Goal: Task Accomplishment & Management: Manage account settings

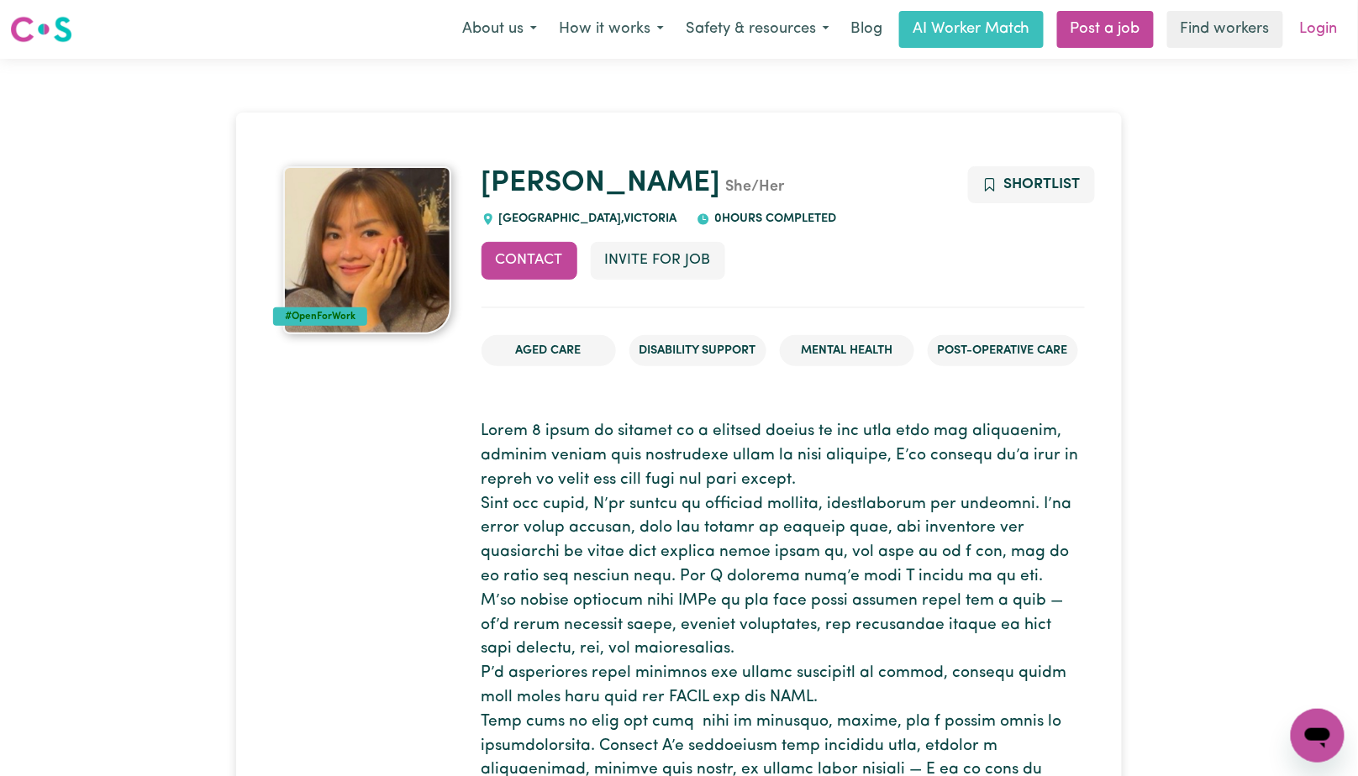
click at [1332, 24] on link "Login" at bounding box center [1319, 29] width 58 height 37
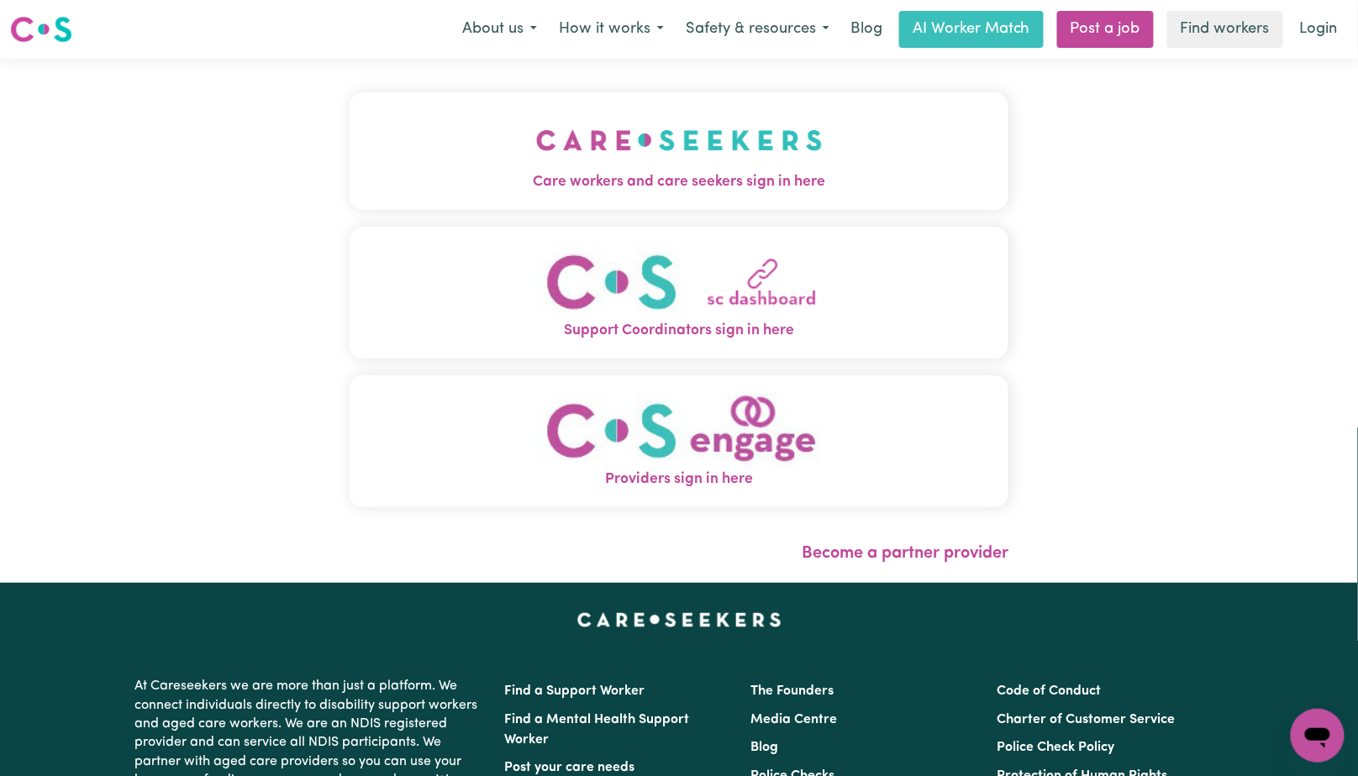
click at [785, 146] on img "Care workers and care seekers sign in here" at bounding box center [679, 140] width 287 height 62
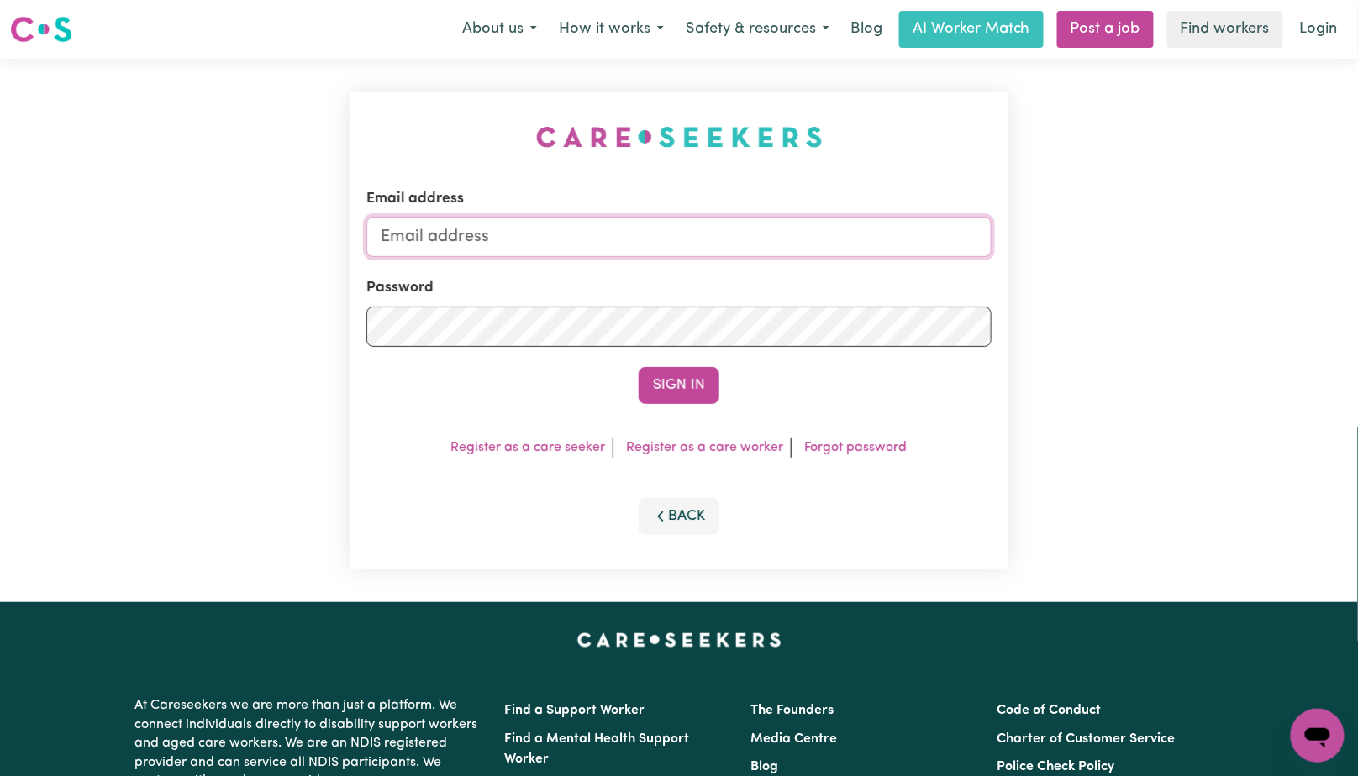
type input "[EMAIL_ADDRESS][DOMAIN_NAME]"
click at [687, 397] on button "Sign In" at bounding box center [679, 385] width 81 height 37
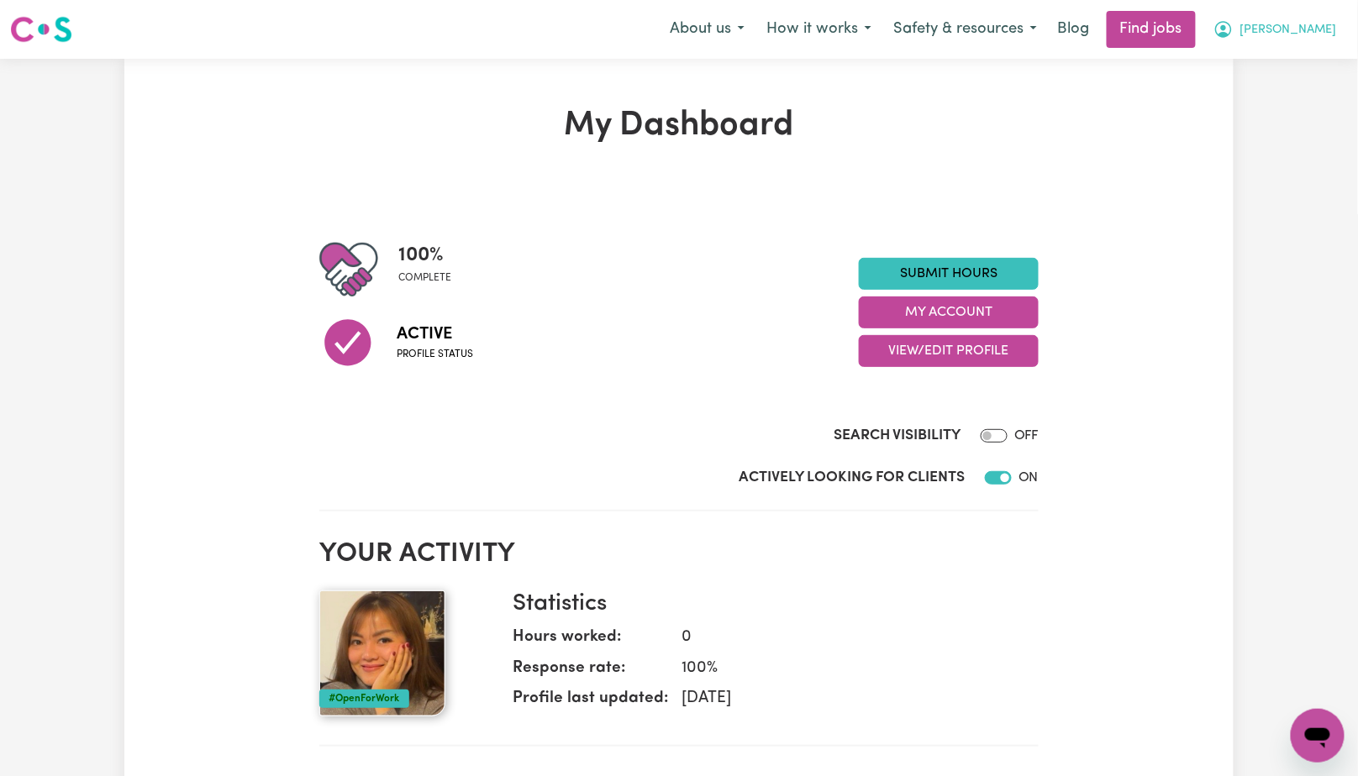
click at [1326, 32] on span "[PERSON_NAME]" at bounding box center [1288, 30] width 97 height 18
click at [1293, 88] on link "My Dashboard" at bounding box center [1280, 97] width 133 height 32
click at [1291, 71] on link "My Account" at bounding box center [1280, 66] width 133 height 32
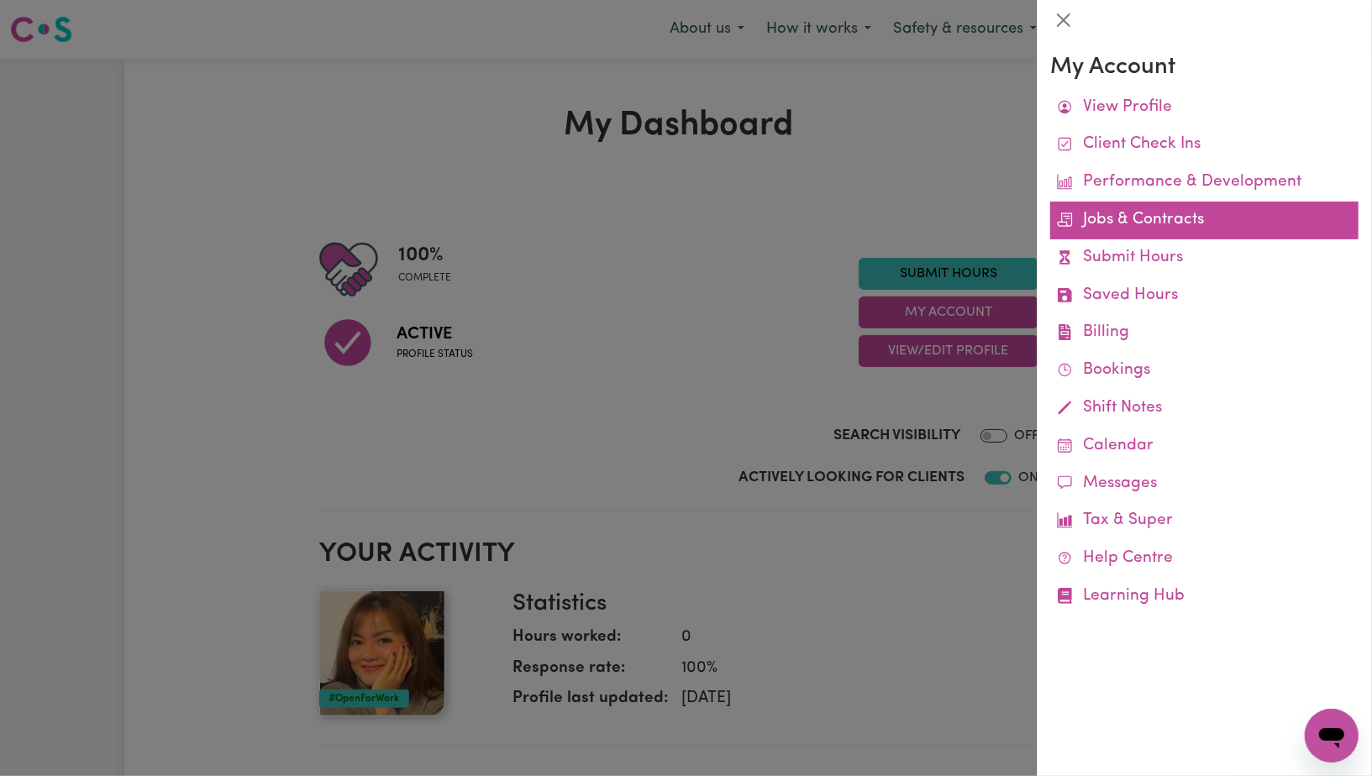
click at [1283, 219] on link "Jobs & Contracts" at bounding box center [1204, 221] width 308 height 38
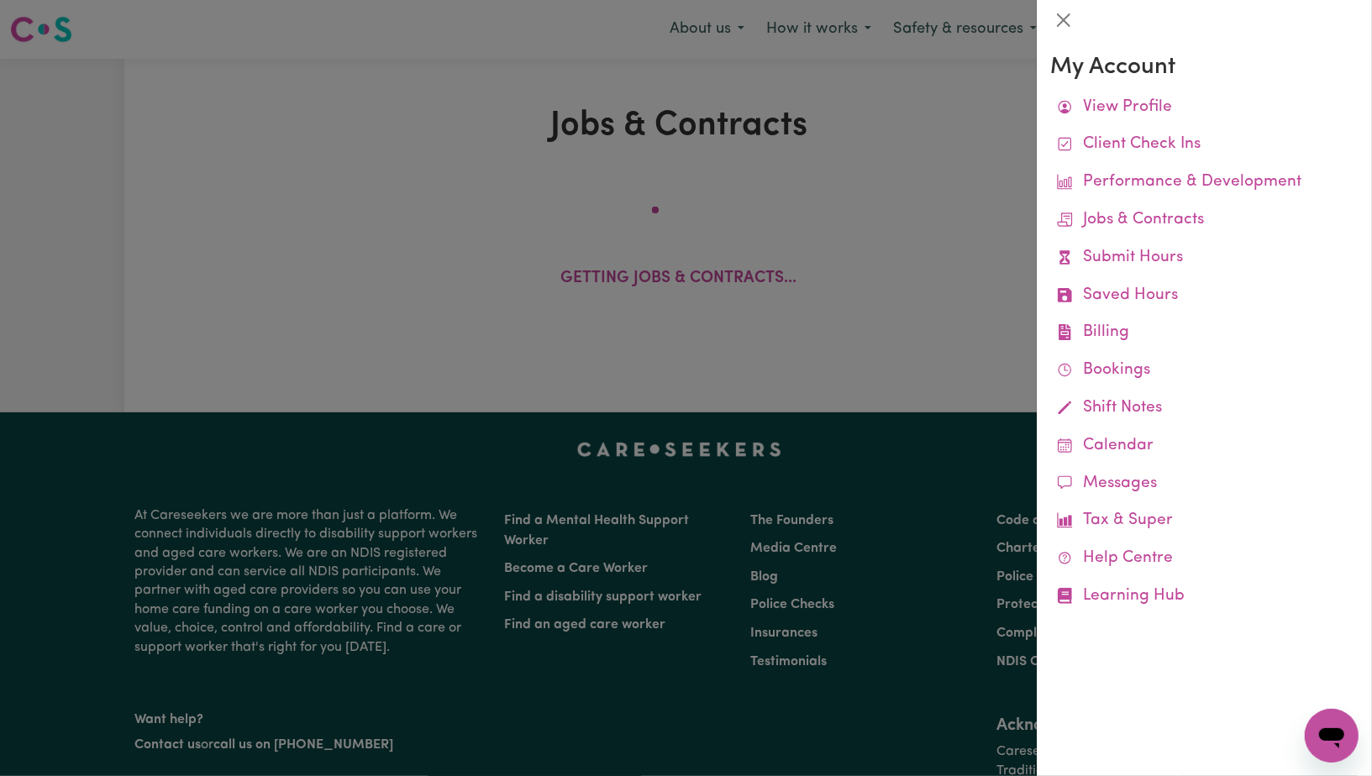
click at [944, 346] on div at bounding box center [686, 388] width 1372 height 776
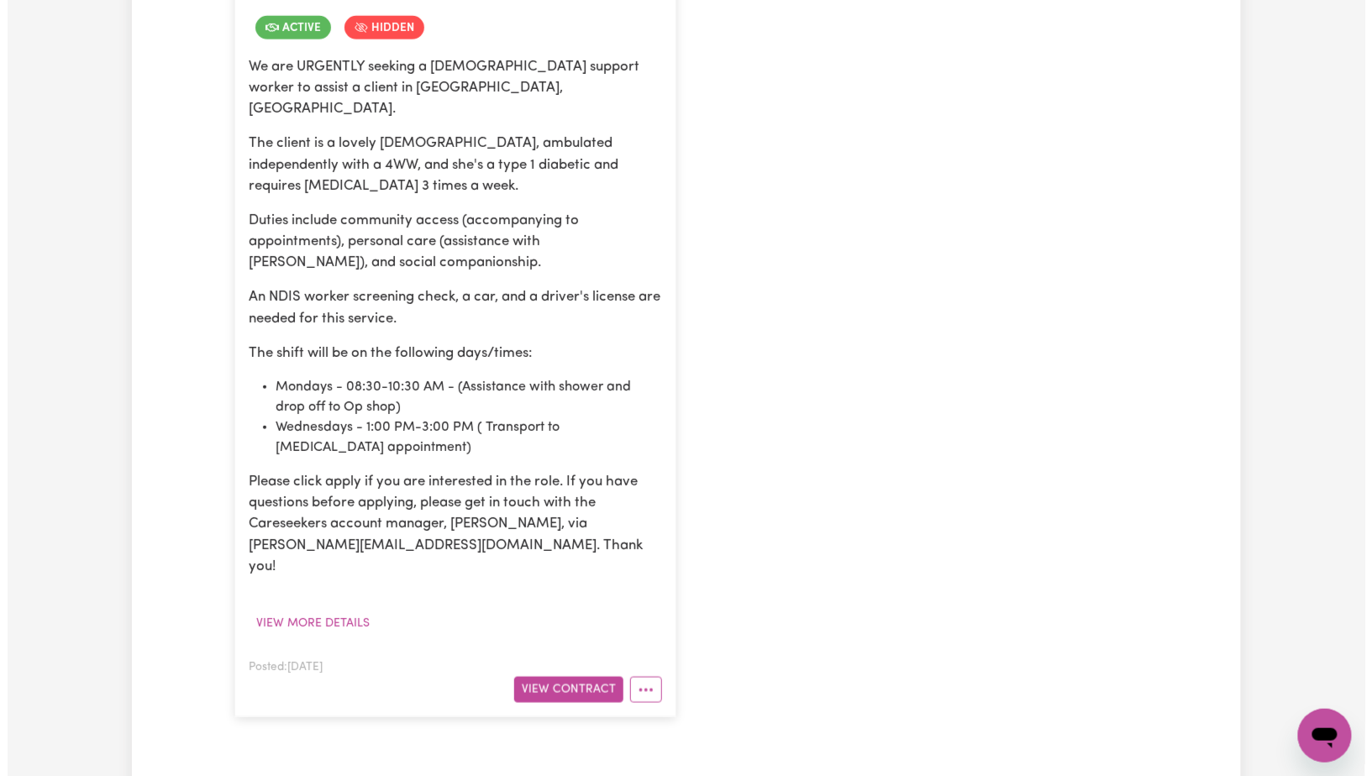
scroll to position [518, 0]
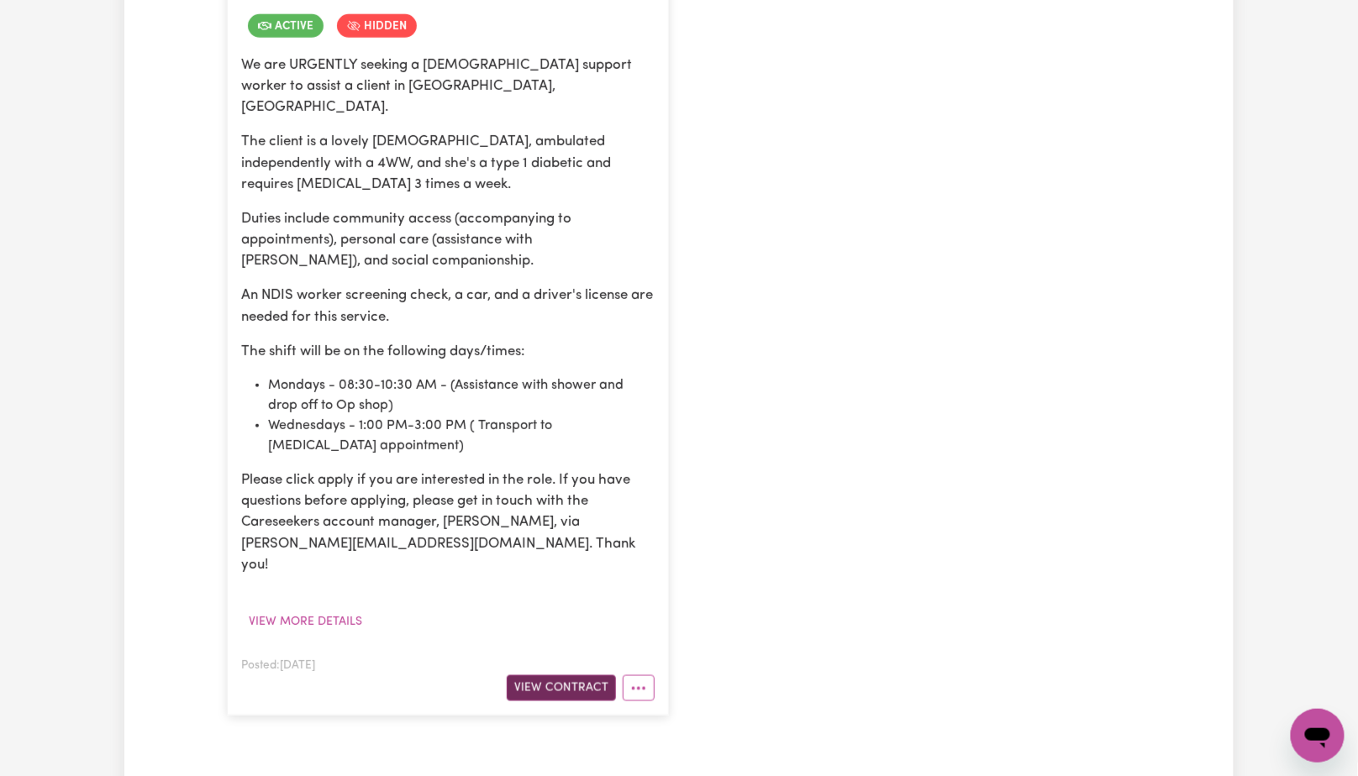
click at [550, 676] on button "View Contract" at bounding box center [561, 689] width 109 height 26
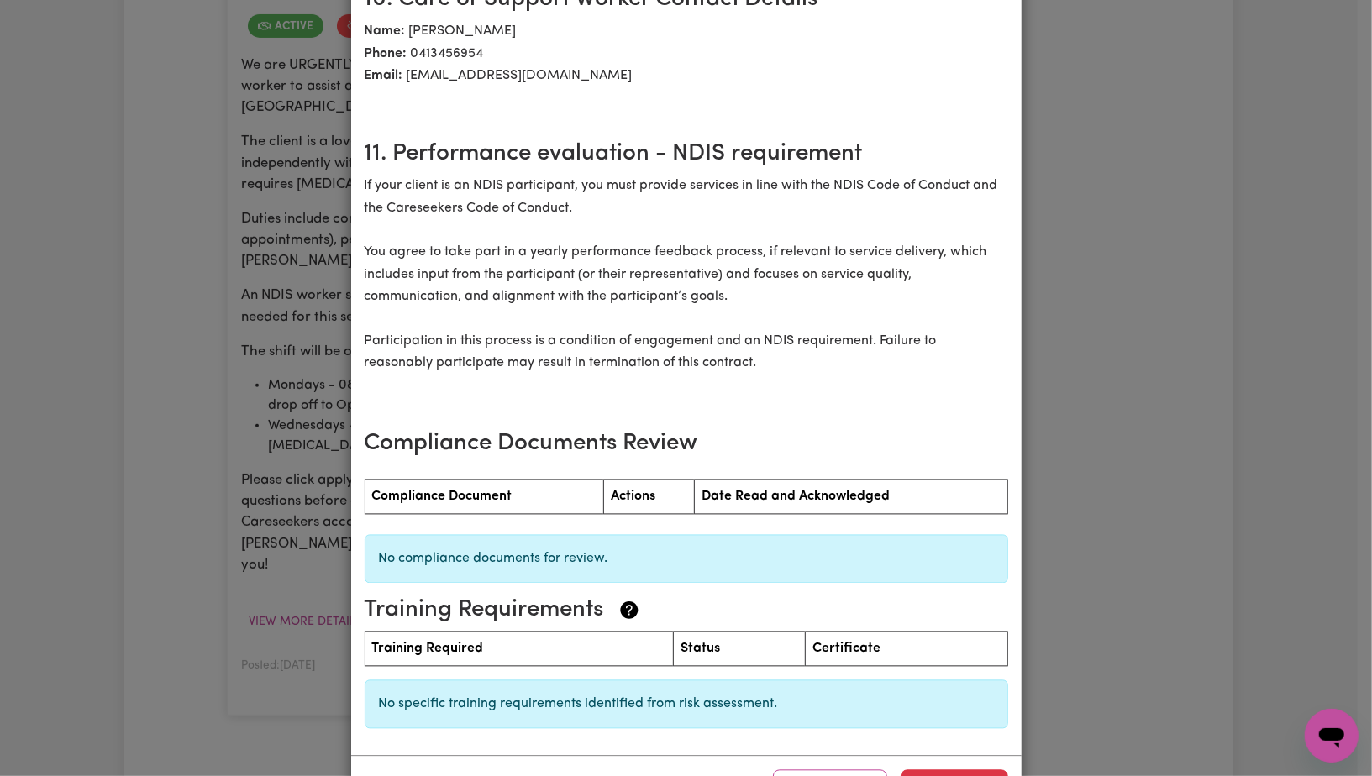
scroll to position [1975, 0]
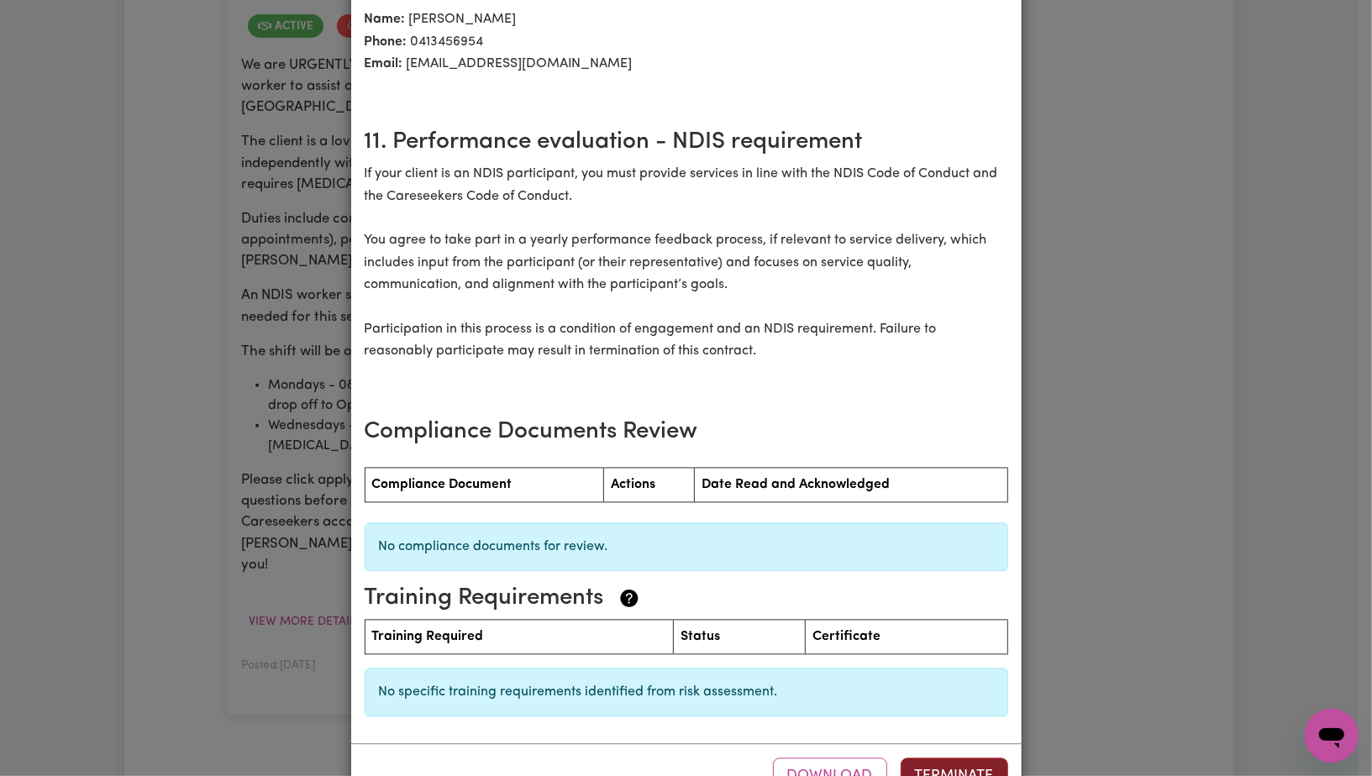
click at [967, 759] on button "Terminate" at bounding box center [955, 777] width 108 height 37
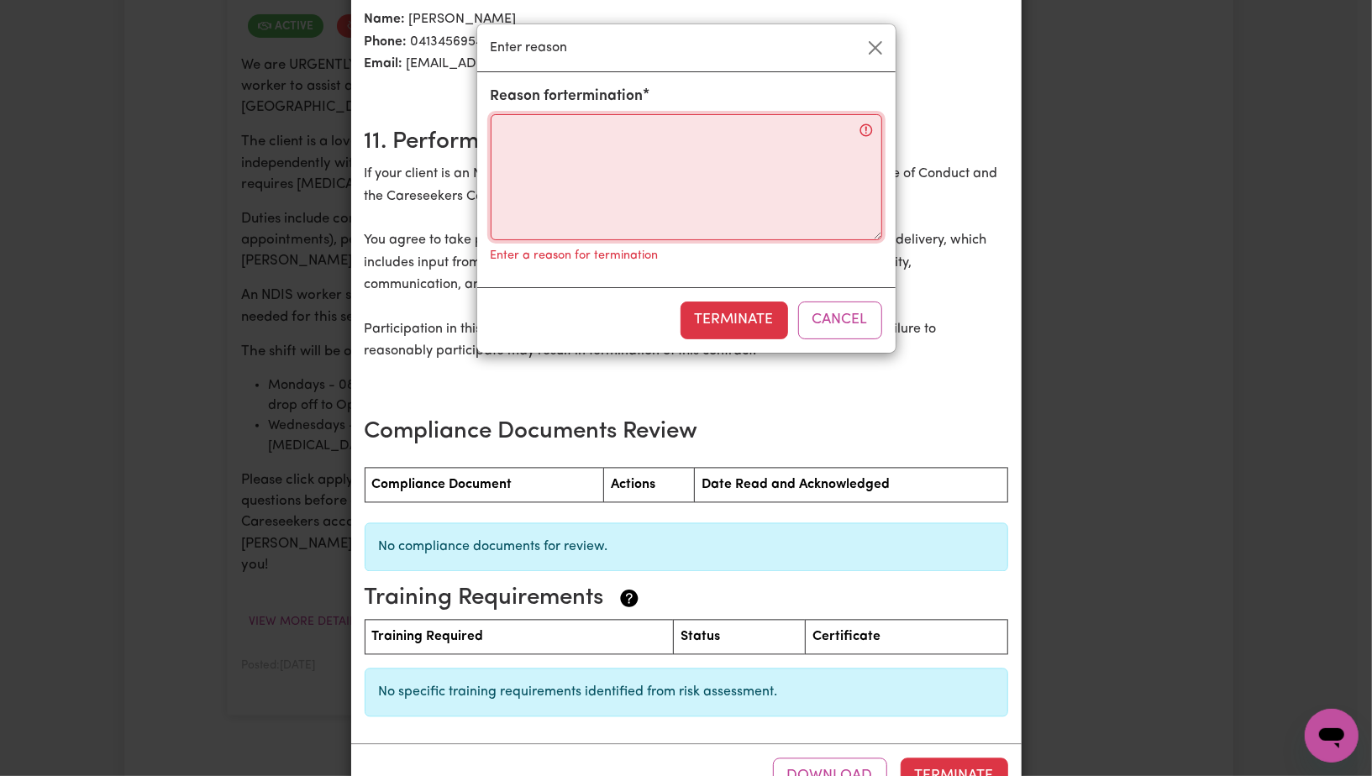
click at [868, 134] on textarea "Reason for termination" at bounding box center [687, 177] width 392 height 126
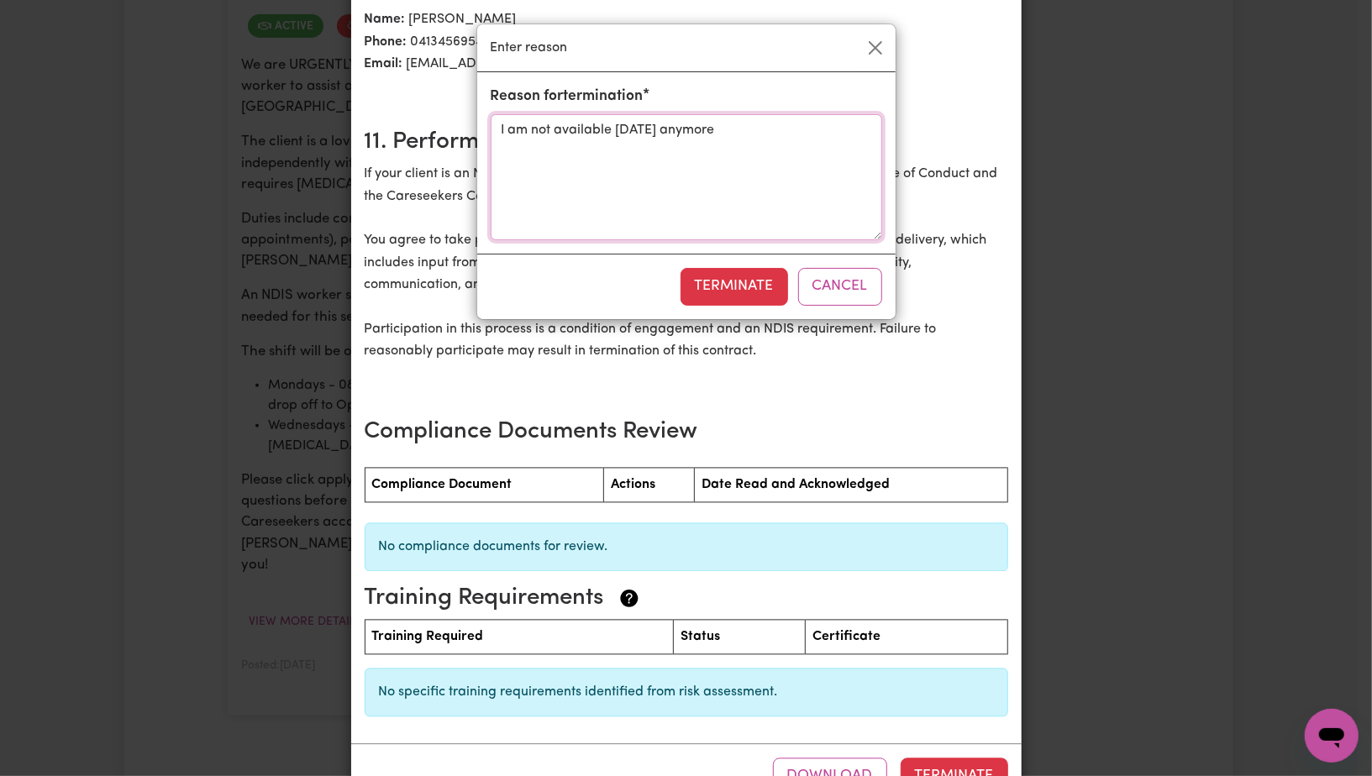
type textarea "I am not available [DATE] anymore"
click at [707, 303] on div "Terminate Cancel" at bounding box center [686, 286] width 418 height 65
click at [707, 296] on button "Terminate" at bounding box center [735, 286] width 108 height 37
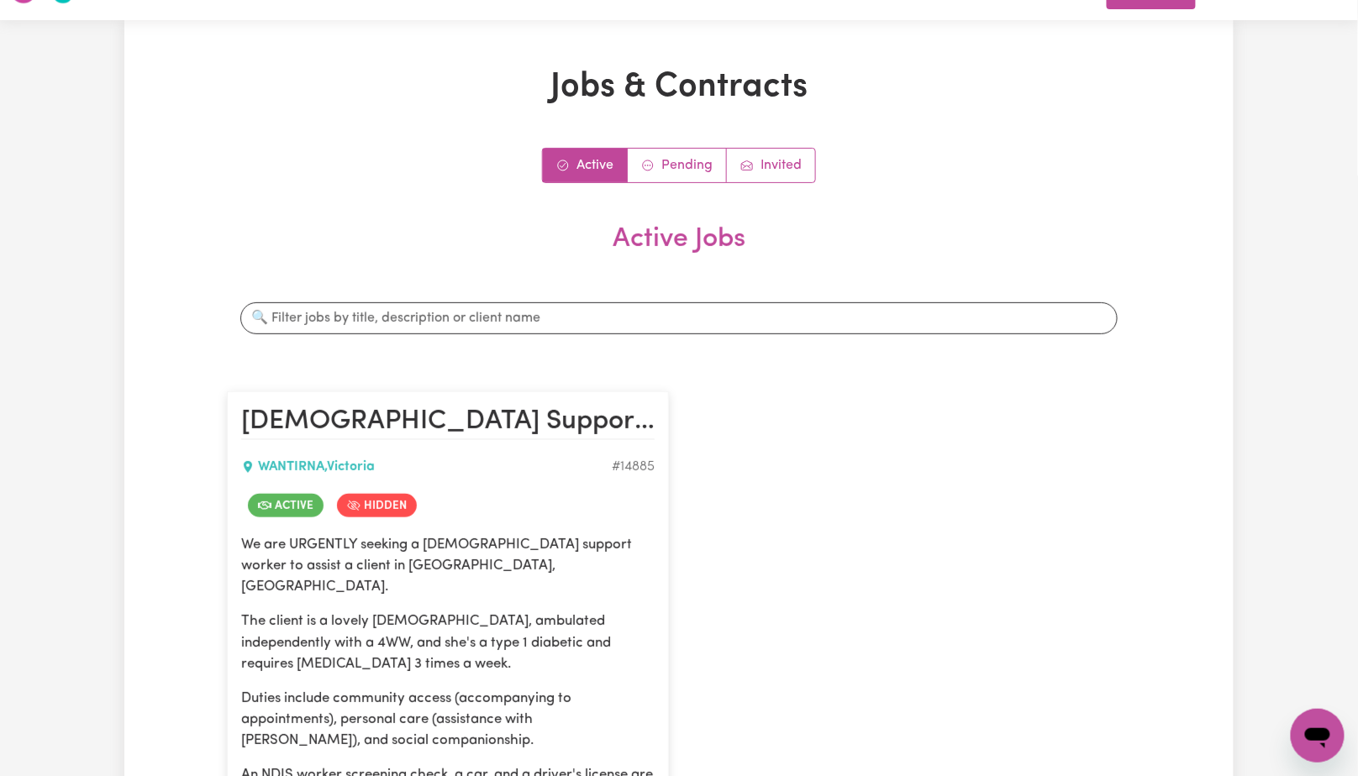
scroll to position [0, 0]
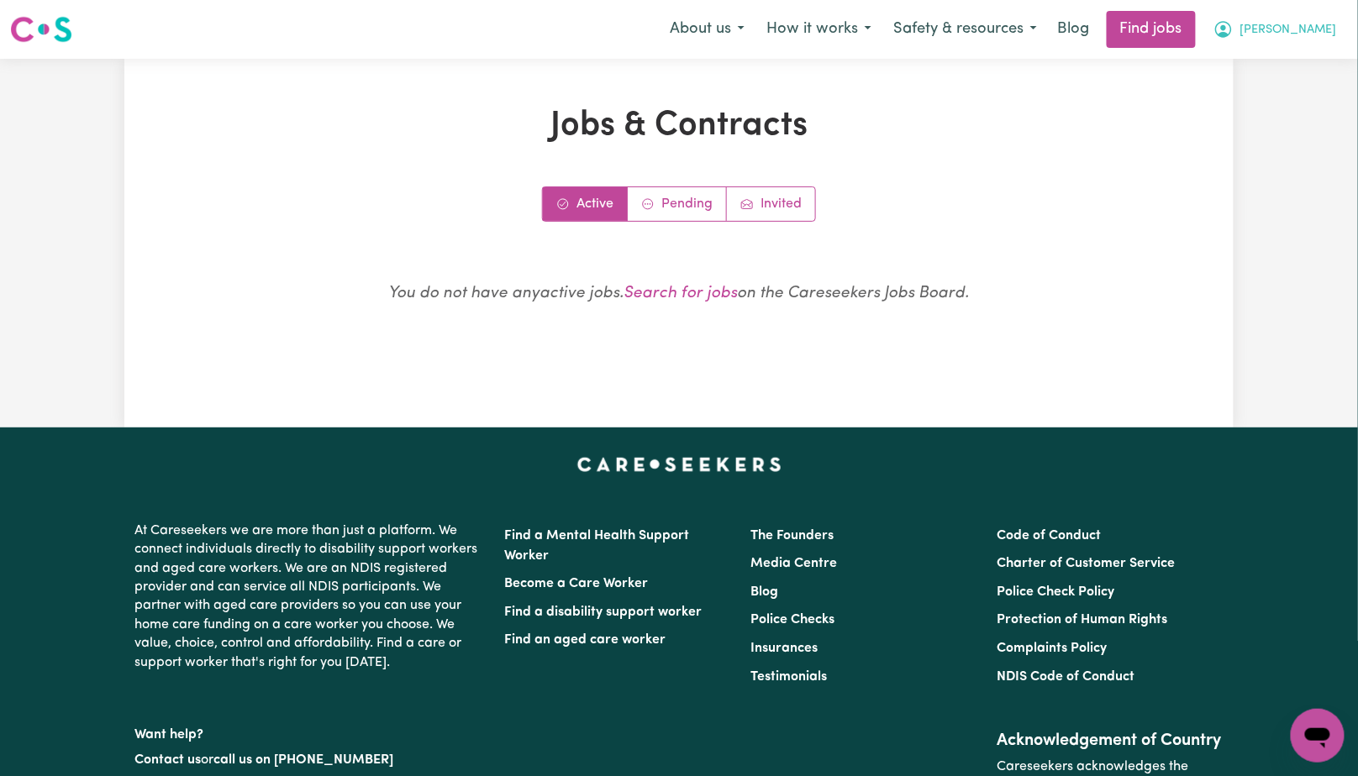
click at [1332, 28] on span "[PERSON_NAME]" at bounding box center [1288, 30] width 97 height 18
click at [1275, 72] on link "My Account" at bounding box center [1280, 66] width 133 height 32
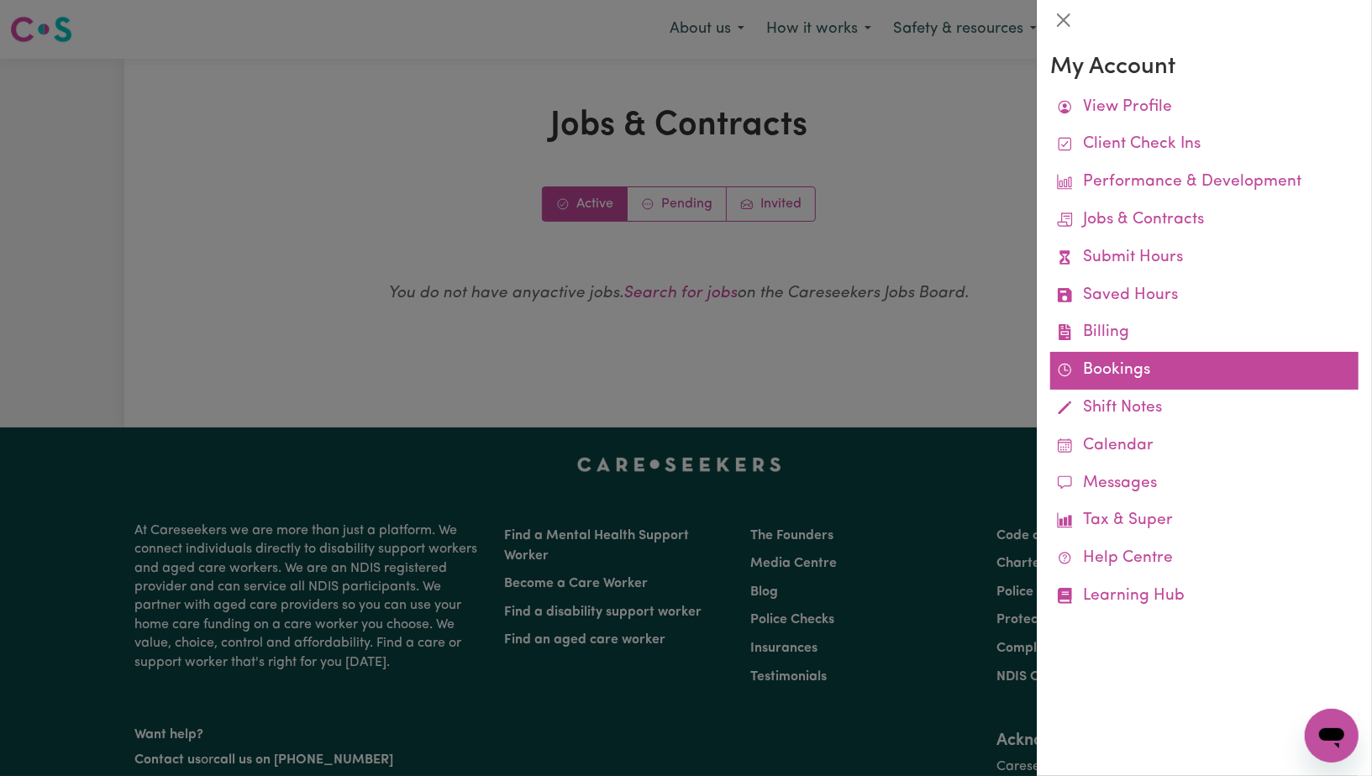
click at [1085, 368] on link "Bookings" at bounding box center [1204, 371] width 308 height 38
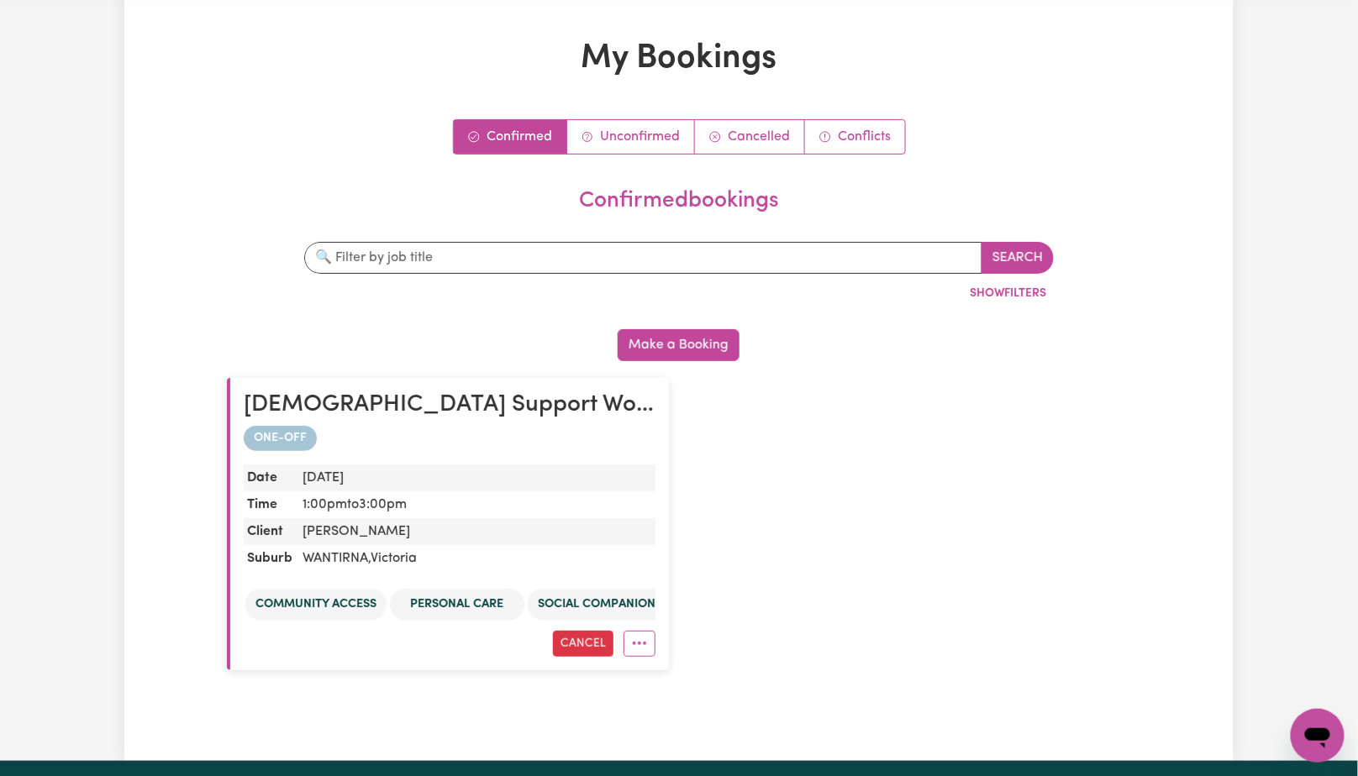
scroll to position [69, 0]
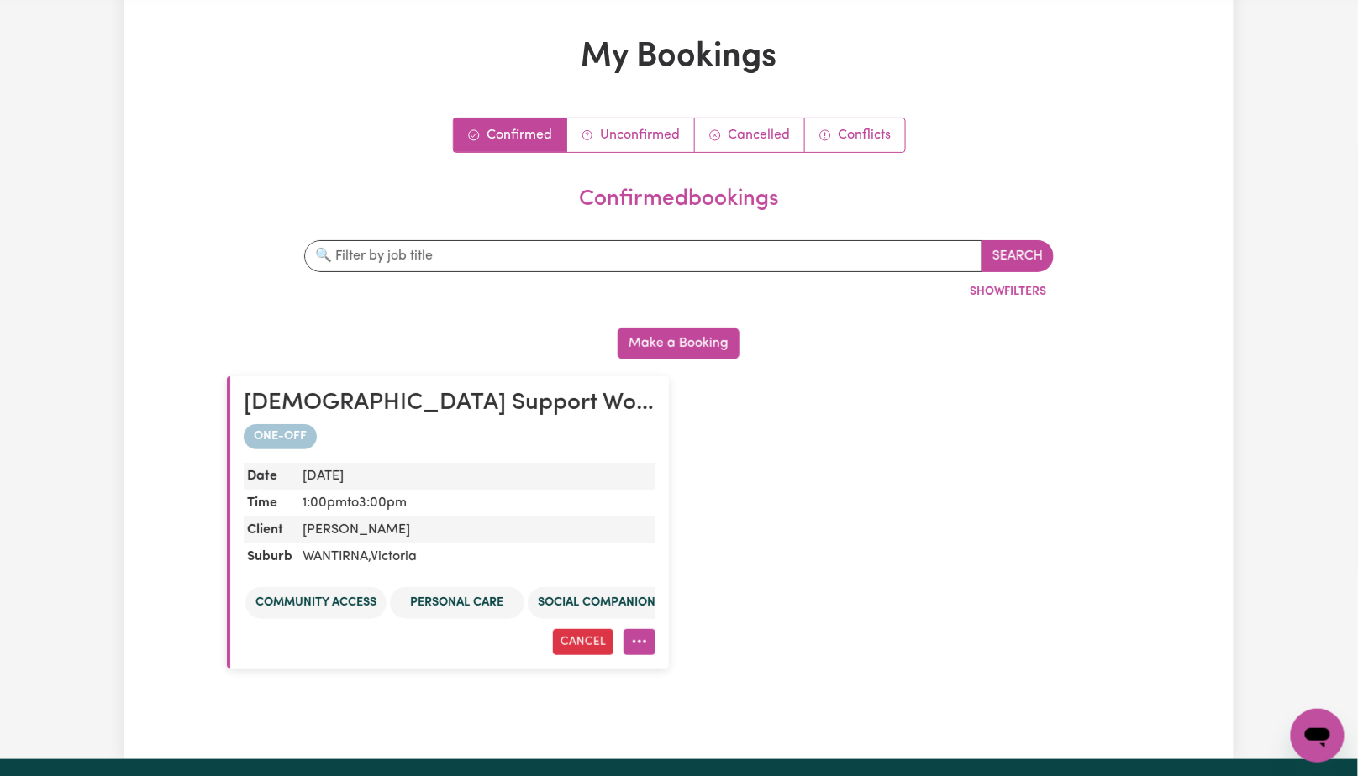
click at [636, 640] on circle "More options" at bounding box center [634, 641] width 3 height 3
click at [859, 582] on div "[DEMOGRAPHIC_DATA] Support Worker Needed In [GEOGRAPHIC_DATA], [GEOGRAPHIC_DATA…" at bounding box center [679, 523] width 924 height 326
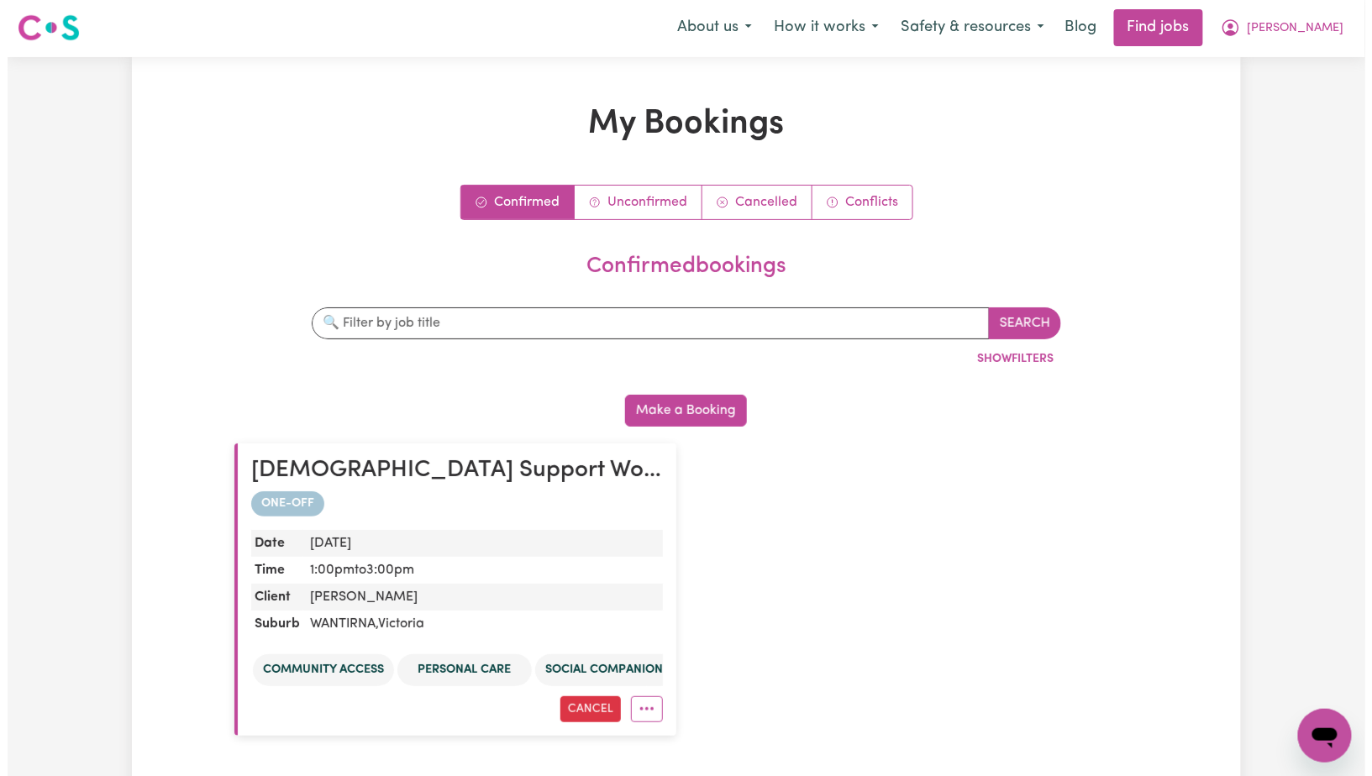
scroll to position [0, 0]
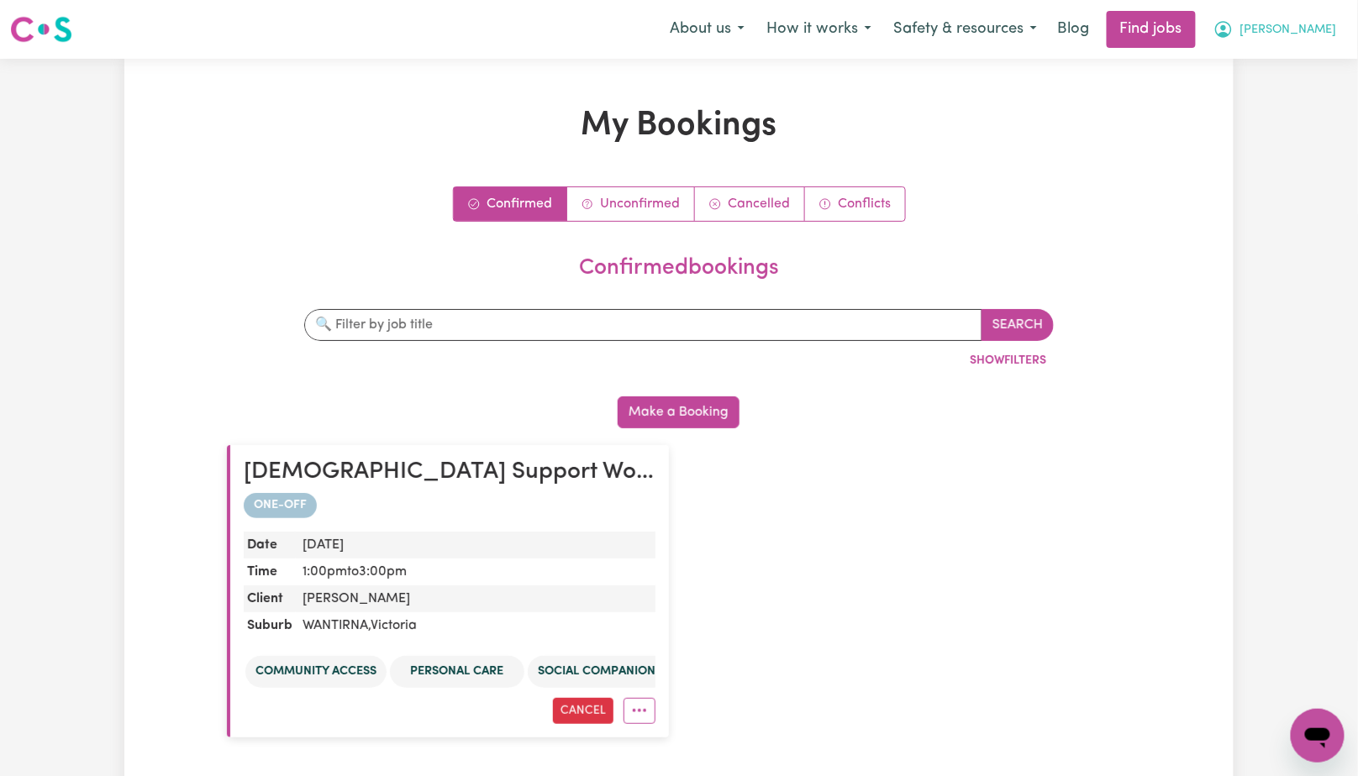
click at [1318, 24] on span "[PERSON_NAME]" at bounding box center [1288, 30] width 97 height 18
click at [1268, 92] on link "My Dashboard" at bounding box center [1280, 97] width 133 height 32
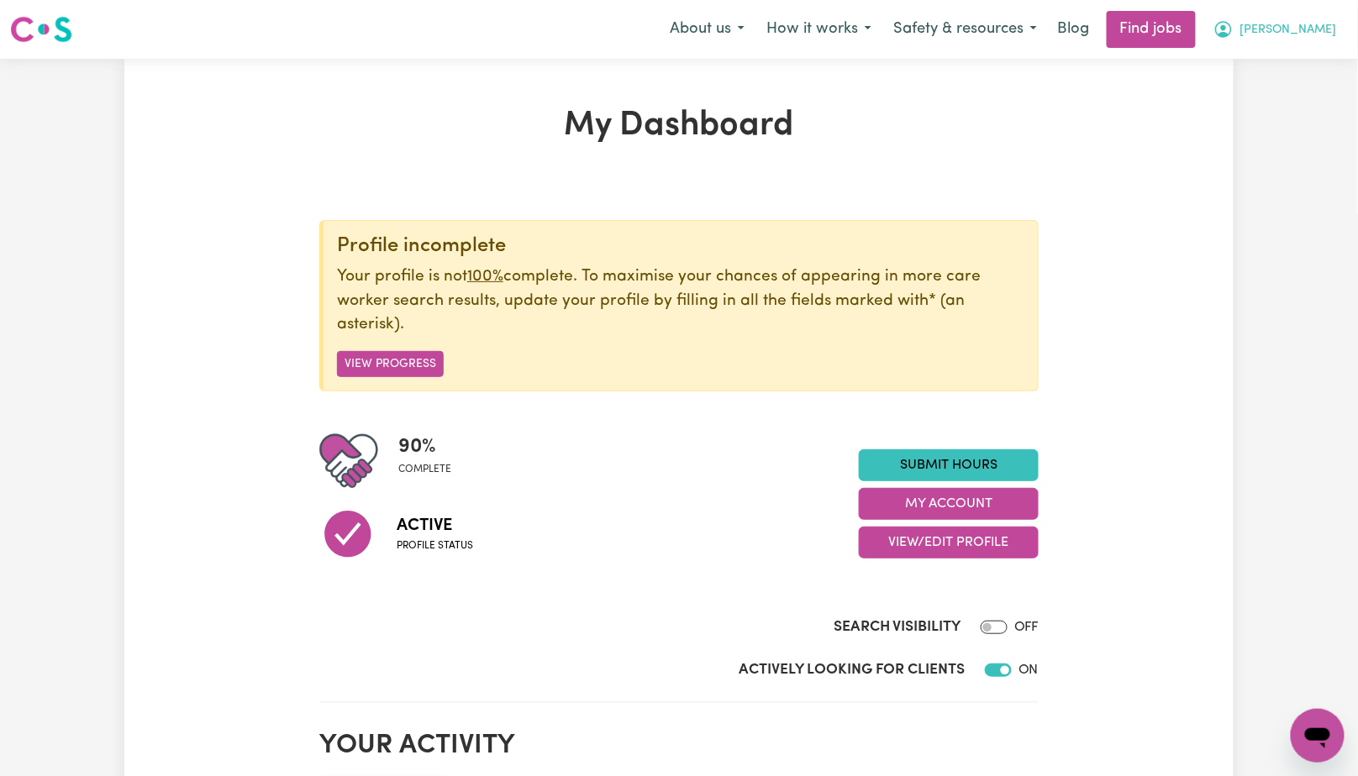
click at [1310, 30] on span "[PERSON_NAME]" at bounding box center [1288, 30] width 97 height 18
click at [1268, 71] on link "My Account" at bounding box center [1280, 66] width 133 height 32
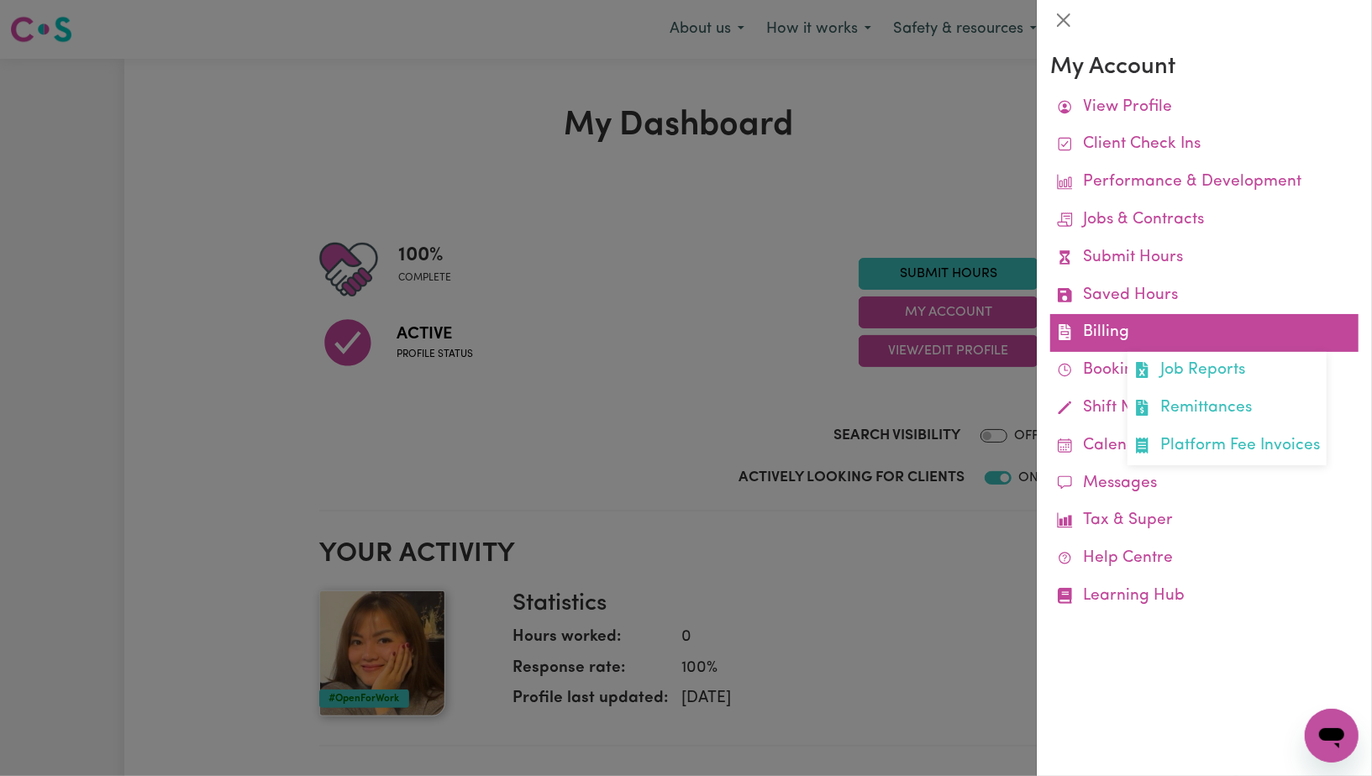
click at [1090, 343] on link "Billing Job Reports Remittances Platform Fee Invoices" at bounding box center [1204, 333] width 308 height 38
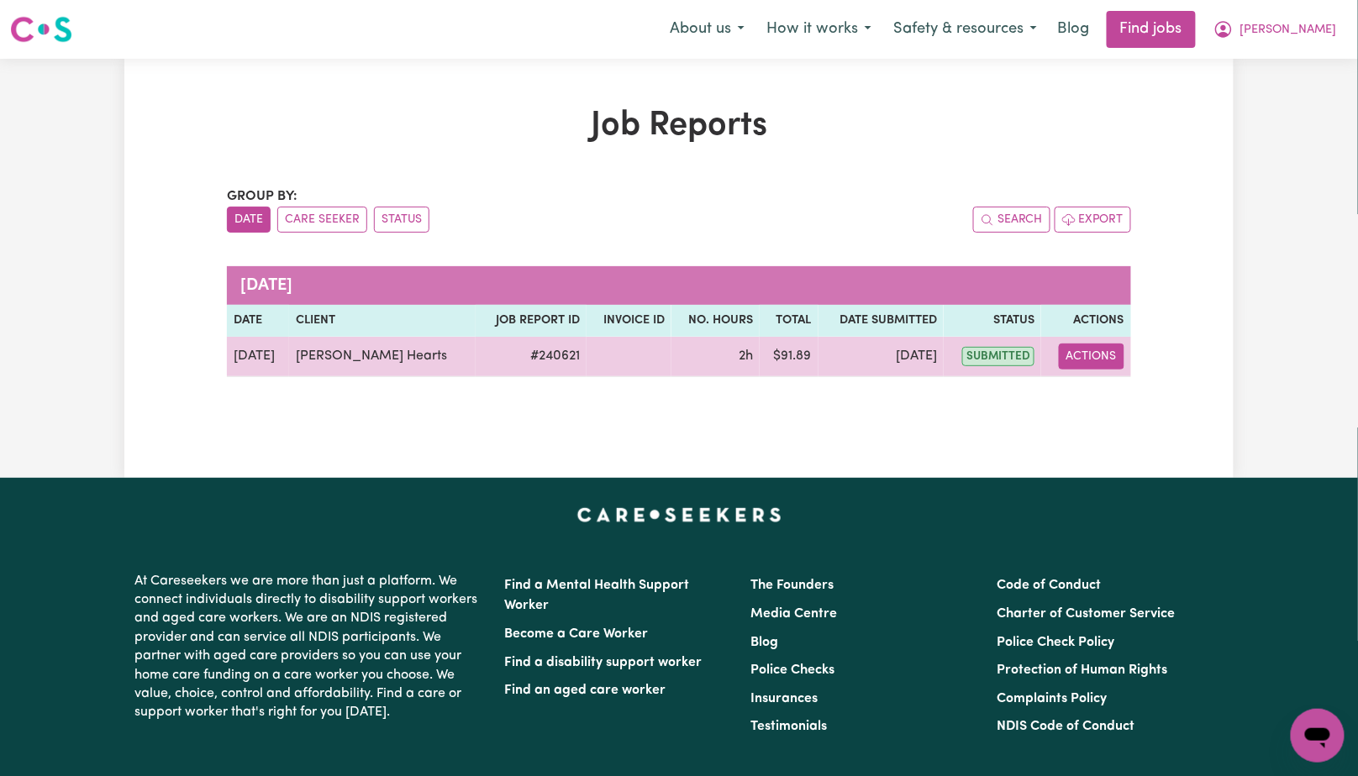
click at [1101, 358] on button "Actions" at bounding box center [1092, 357] width 66 height 26
click at [1144, 396] on link "View Job Report" at bounding box center [1133, 395] width 144 height 34
select select "pm"
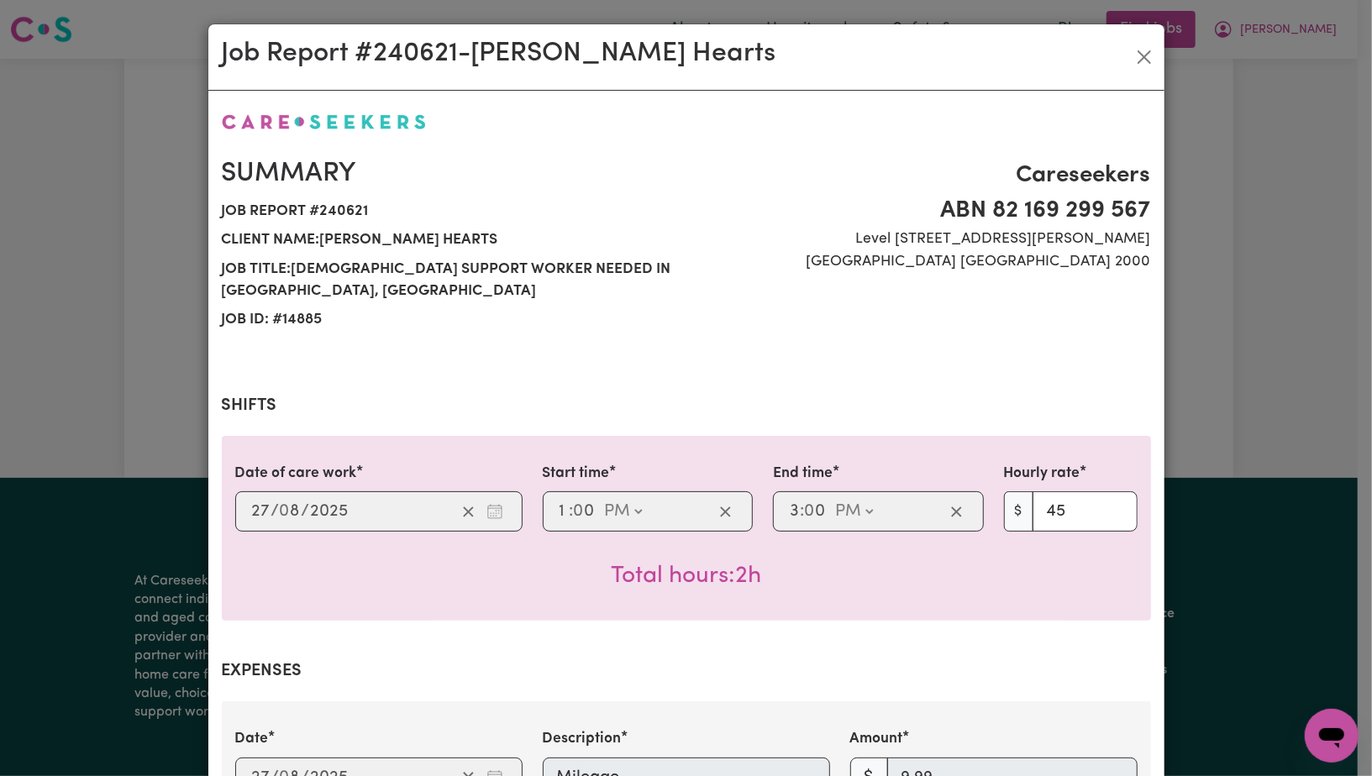
select select "45-Weekday"
drag, startPoint x: 933, startPoint y: 202, endPoint x: 1141, endPoint y: 204, distance: 207.5
click at [1141, 204] on span "ABN 82 169 299 567" at bounding box center [924, 210] width 455 height 35
copy span "ABN 82 169 299 567"
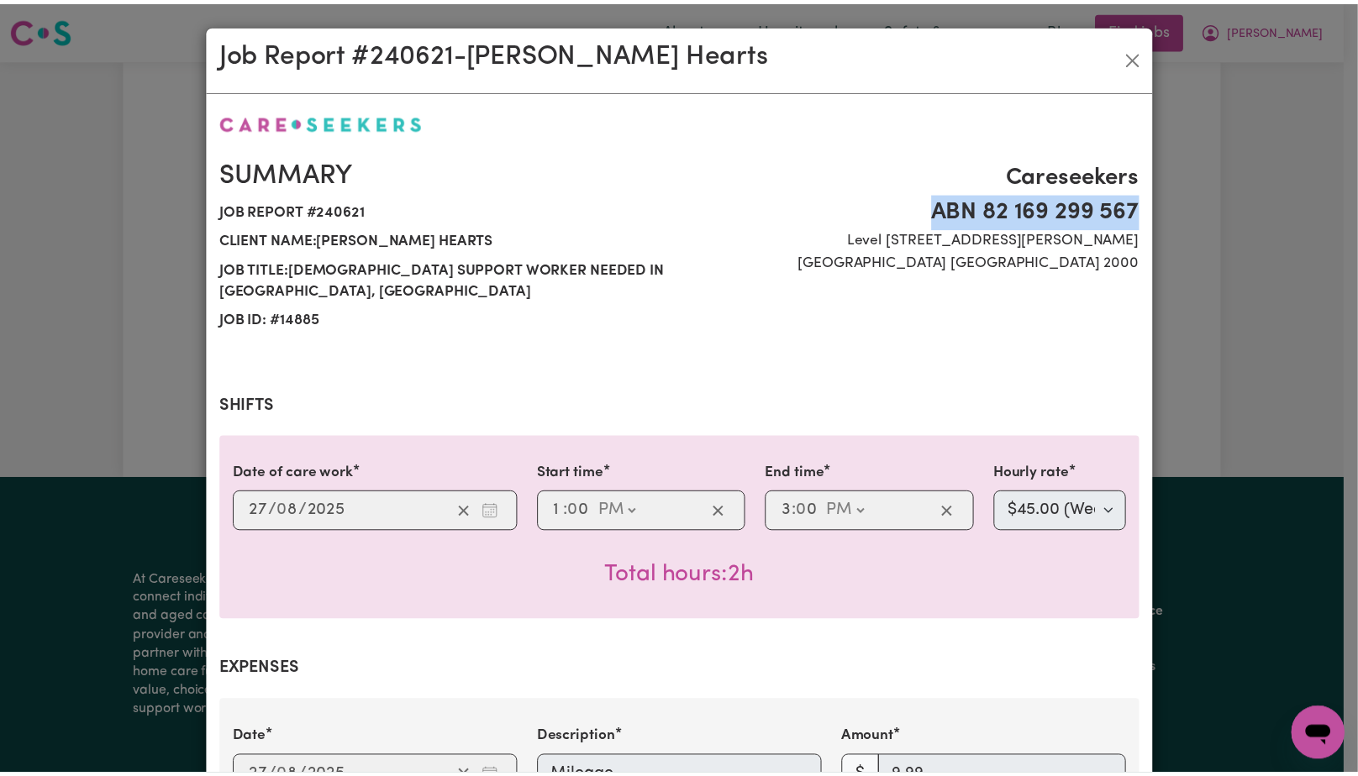
scroll to position [573, 0]
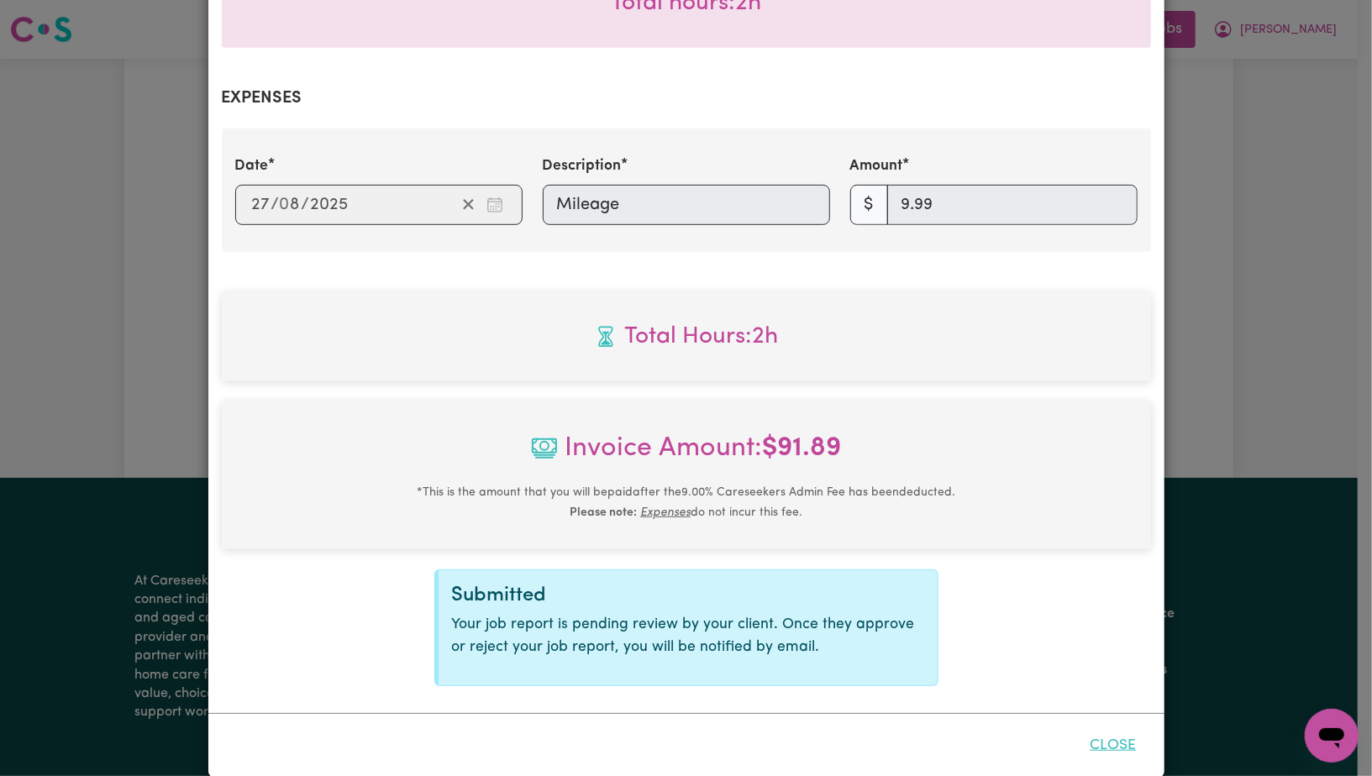
click at [1106, 728] on button "Close" at bounding box center [1113, 746] width 75 height 37
